Goal: Manage account settings

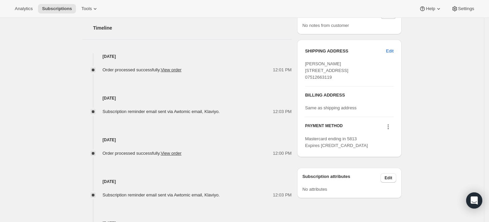
scroll to position [224, 0]
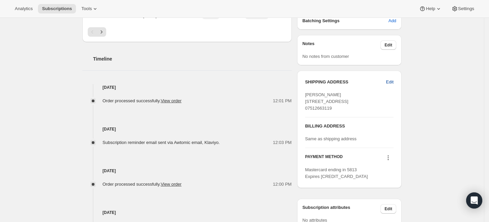
click at [393, 81] on span "Edit" at bounding box center [389, 82] width 7 height 7
select select "[GEOGRAPHIC_DATA]"
select select "ENG"
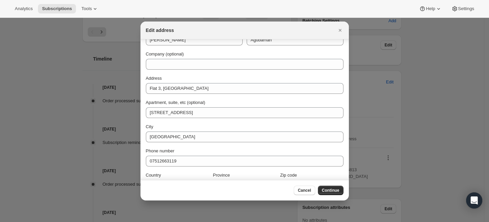
scroll to position [34, 0]
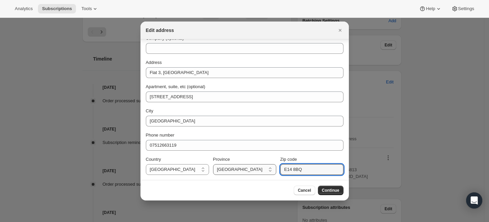
drag, startPoint x: 256, startPoint y: 170, endPoint x: 239, endPoint y: 169, distance: 16.5
click at [239, 169] on div "Country [GEOGRAPHIC_DATA] [GEOGRAPHIC_DATA] [GEOGRAPHIC_DATA] Province [DEMOGRA…" at bounding box center [245, 165] width 198 height 19
paste input "8J"
type input "E1 8JQ"
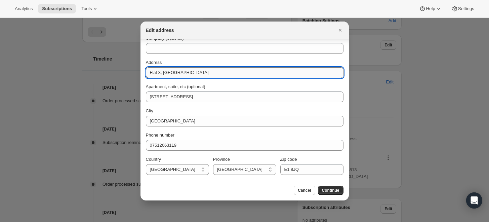
click at [197, 72] on input "Flat 3, [GEOGRAPHIC_DATA]" at bounding box center [245, 72] width 198 height 11
paste input "[STREET_ADDRESS]"
type input "Flat [STREET_ADDRESS]"
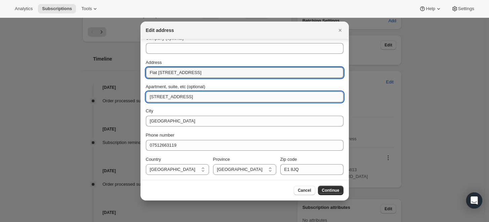
click at [189, 96] on input "[STREET_ADDRESS]" at bounding box center [245, 96] width 198 height 11
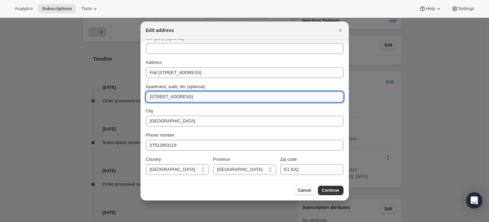
click at [189, 96] on input "[STREET_ADDRESS]" at bounding box center [245, 96] width 198 height 11
paste input "ensign street"
type input "[STREET_ADDRESS]"
click at [331, 188] on span "Continue" at bounding box center [330, 190] width 17 height 5
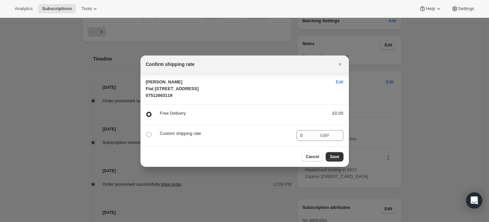
scroll to position [0, 0]
click at [340, 161] on button "Save" at bounding box center [334, 156] width 17 height 9
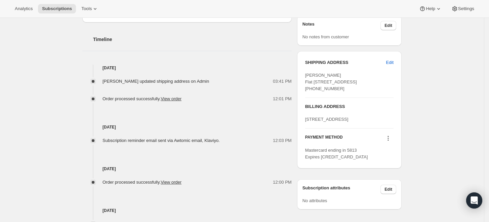
scroll to position [261, 0]
